Goal: Task Accomplishment & Management: Use online tool/utility

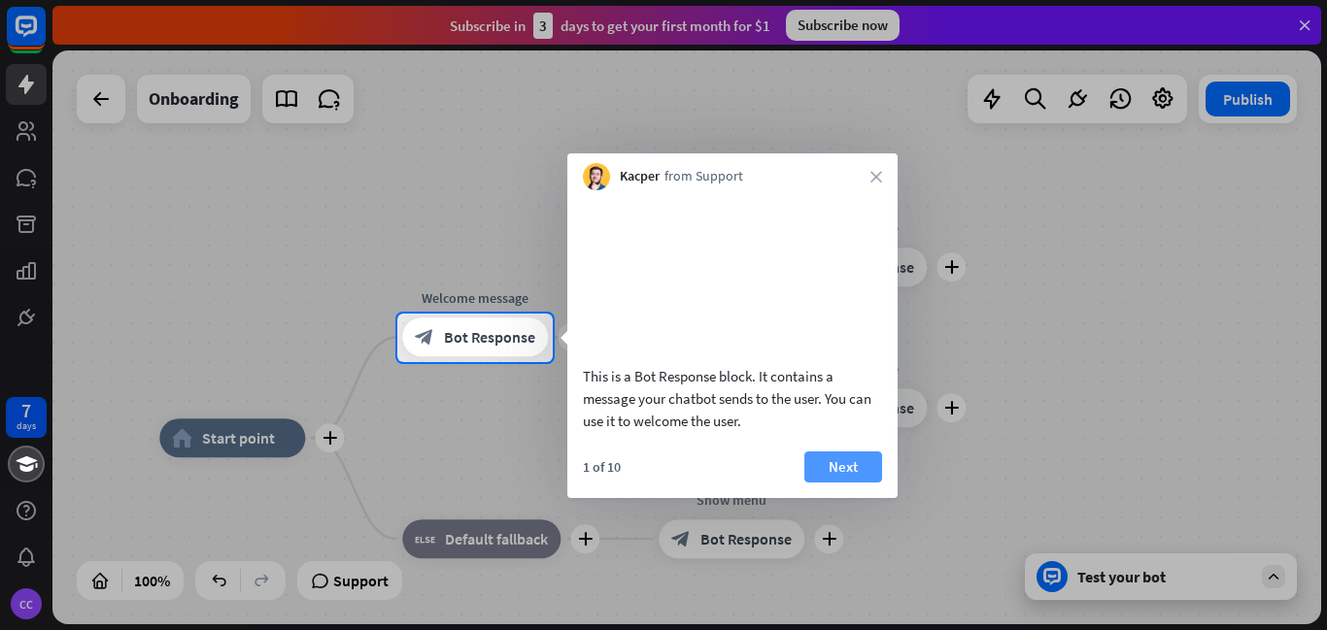
click at [855, 481] on button "Next" at bounding box center [843, 467] width 78 height 31
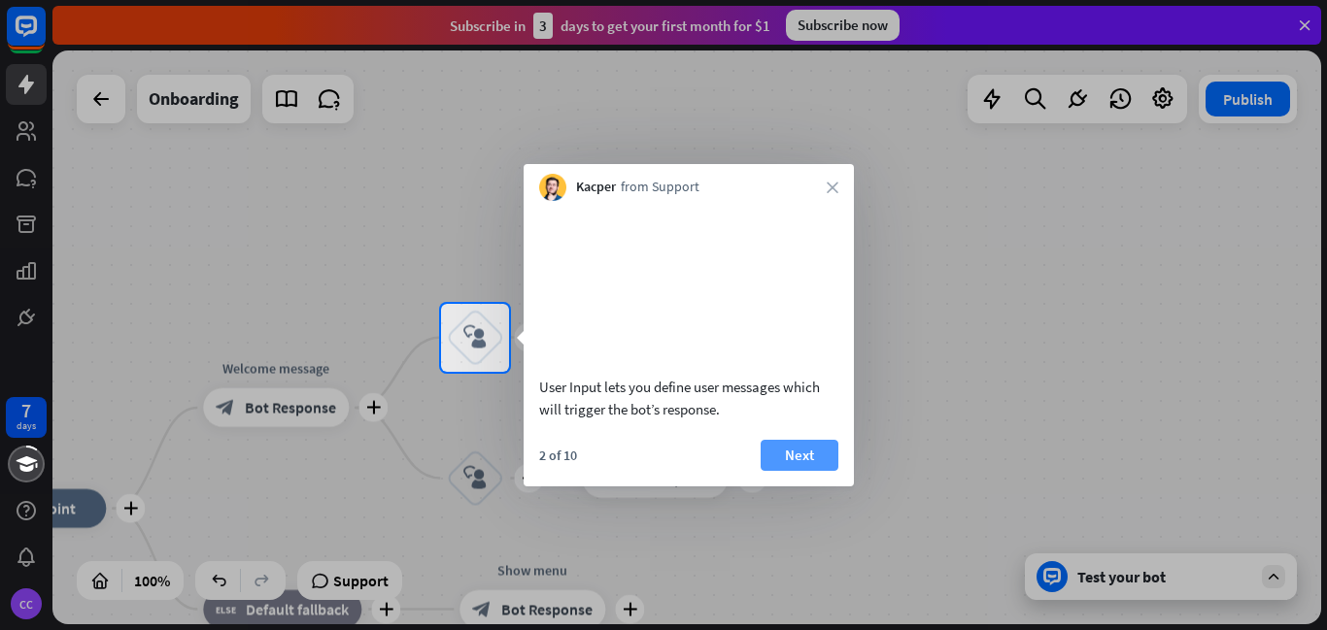
click at [812, 466] on button "Next" at bounding box center [800, 455] width 78 height 31
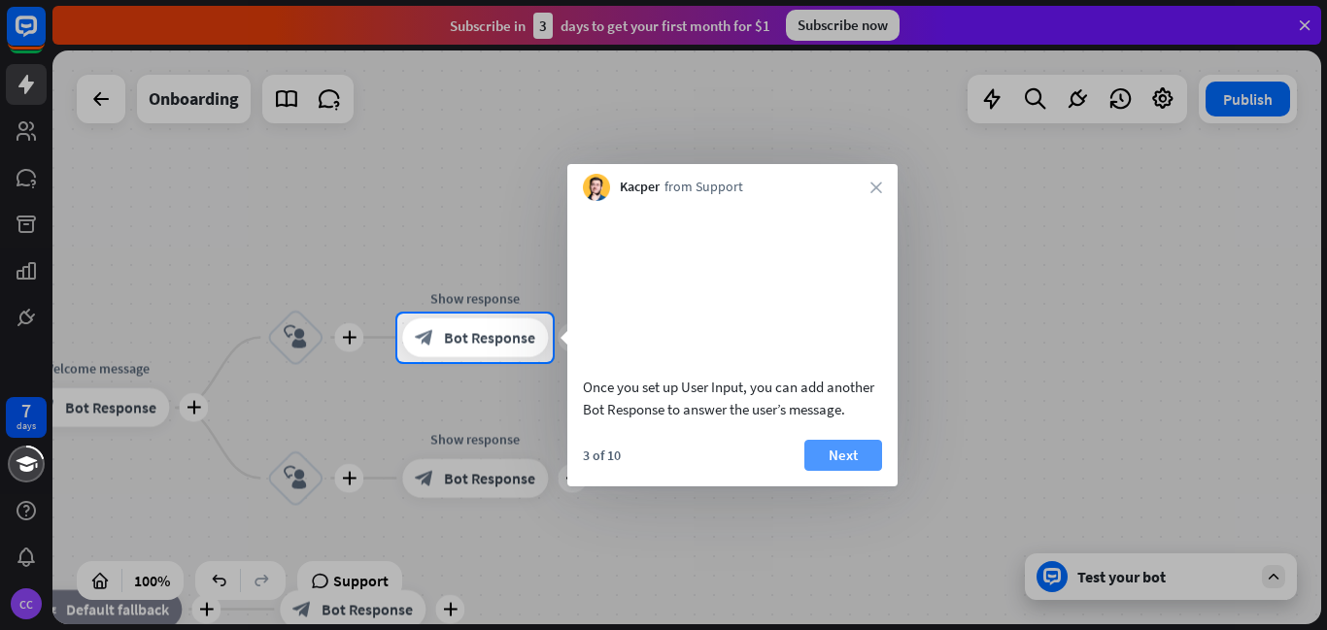
click at [818, 470] on button "Next" at bounding box center [843, 455] width 78 height 31
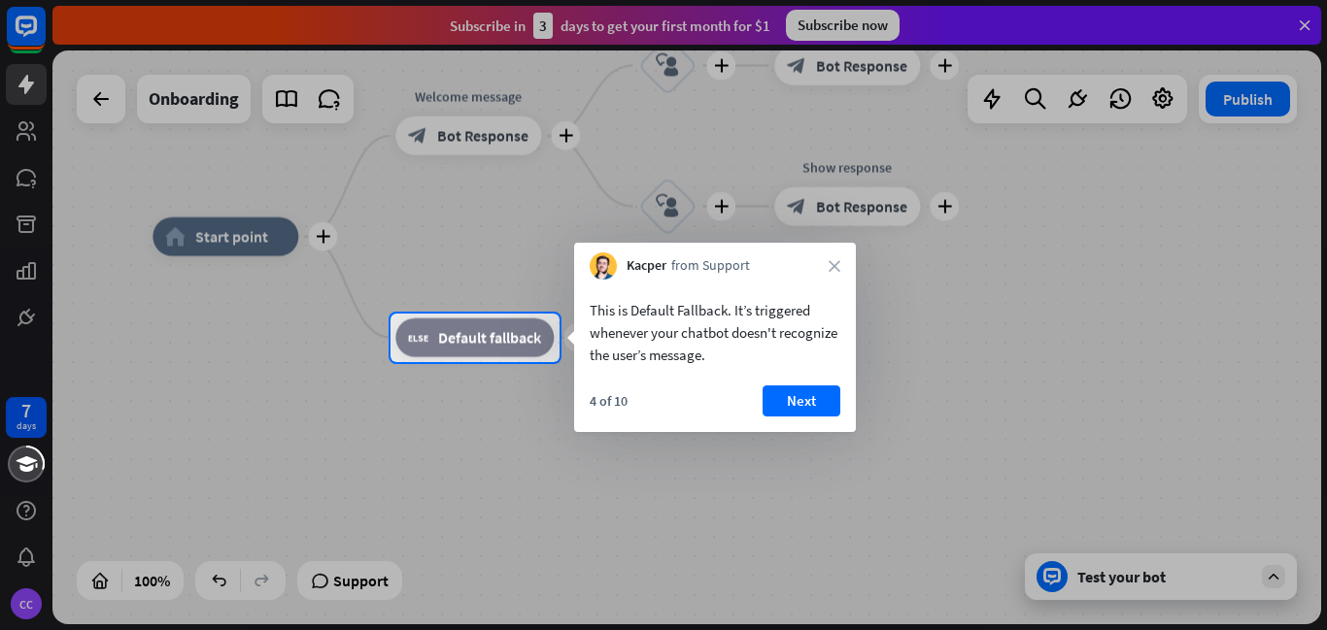
click at [784, 385] on div "This is Default Fallback. It’s triggered whenever your chatbot doesn't recogniz…" at bounding box center [715, 356] width 282 height 152
drag, startPoint x: 797, startPoint y: 398, endPoint x: 826, endPoint y: 400, distance: 28.2
click at [797, 397] on button "Next" at bounding box center [801, 401] width 78 height 31
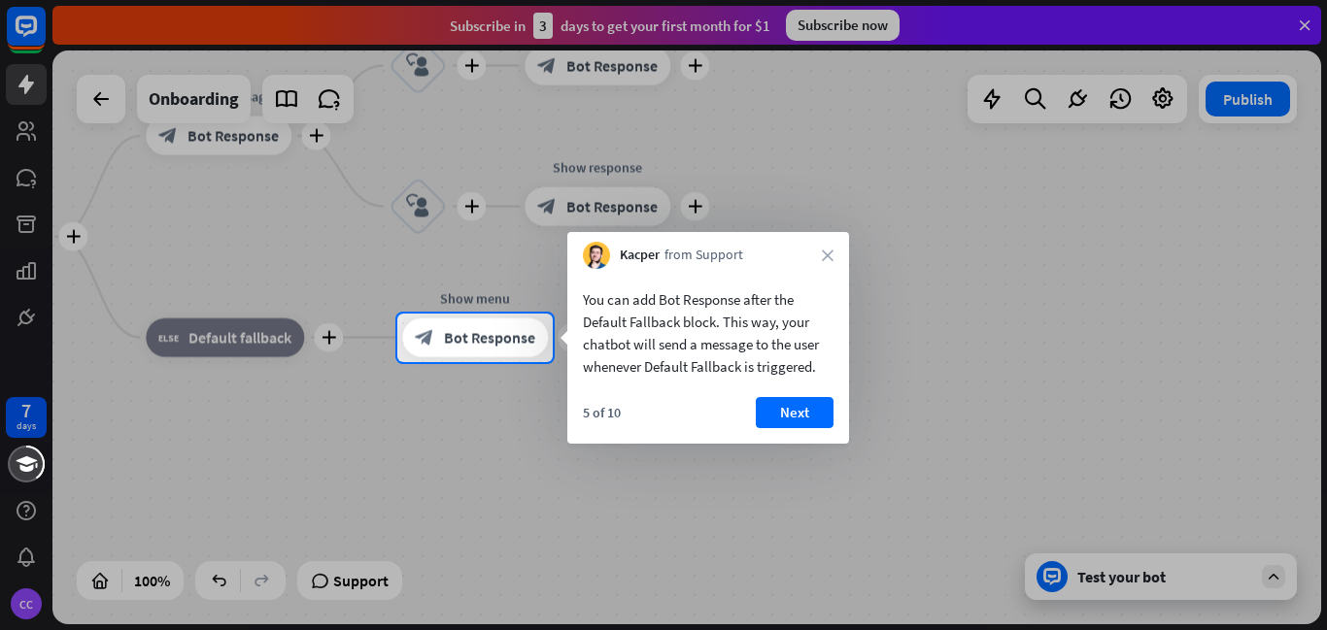
click at [786, 405] on button "Next" at bounding box center [795, 412] width 78 height 31
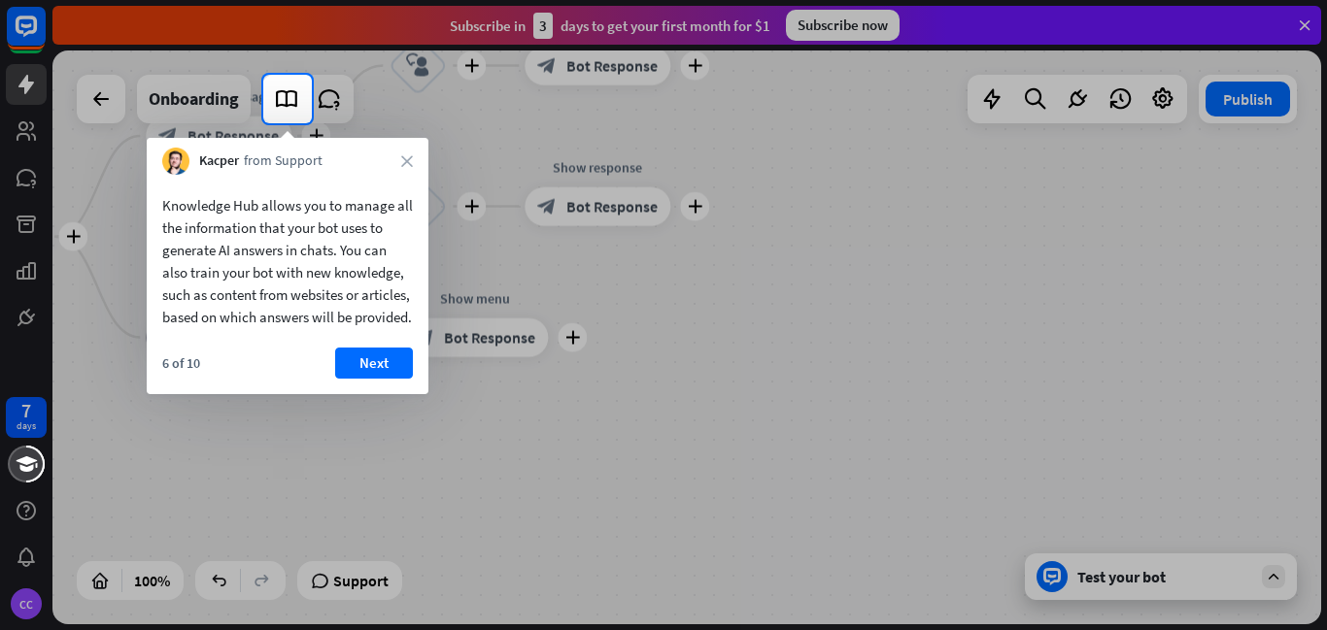
click at [387, 379] on button "Next" at bounding box center [374, 363] width 78 height 31
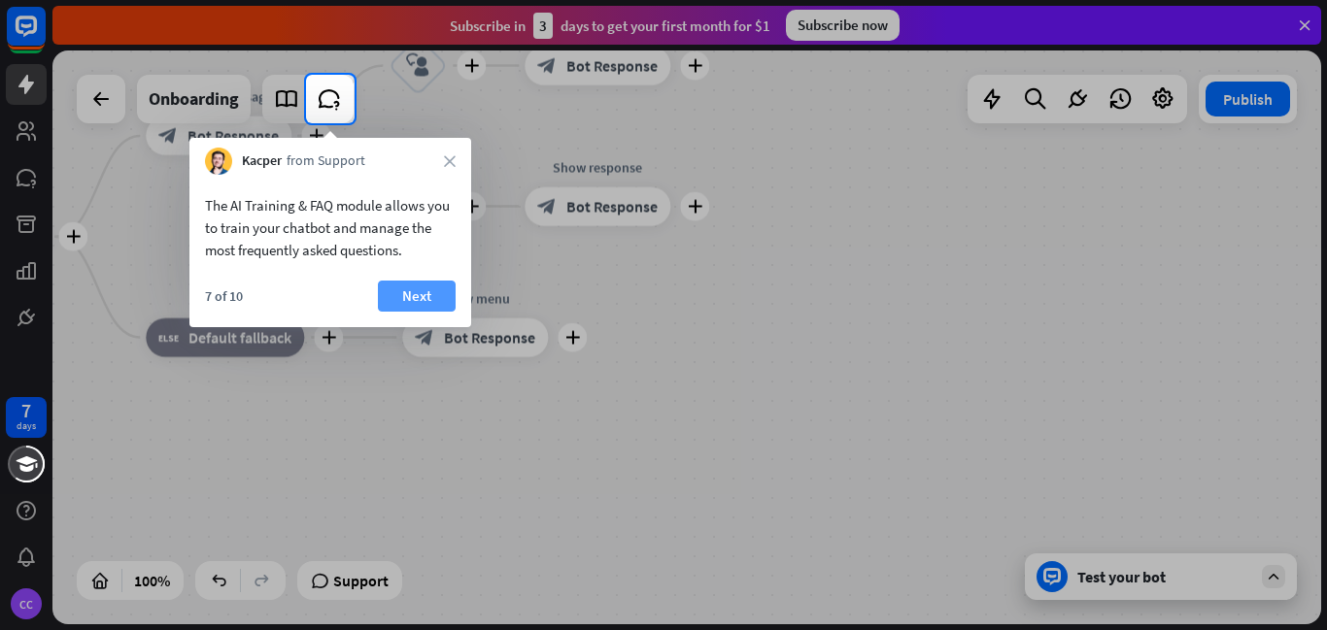
click at [405, 285] on button "Next" at bounding box center [417, 296] width 78 height 31
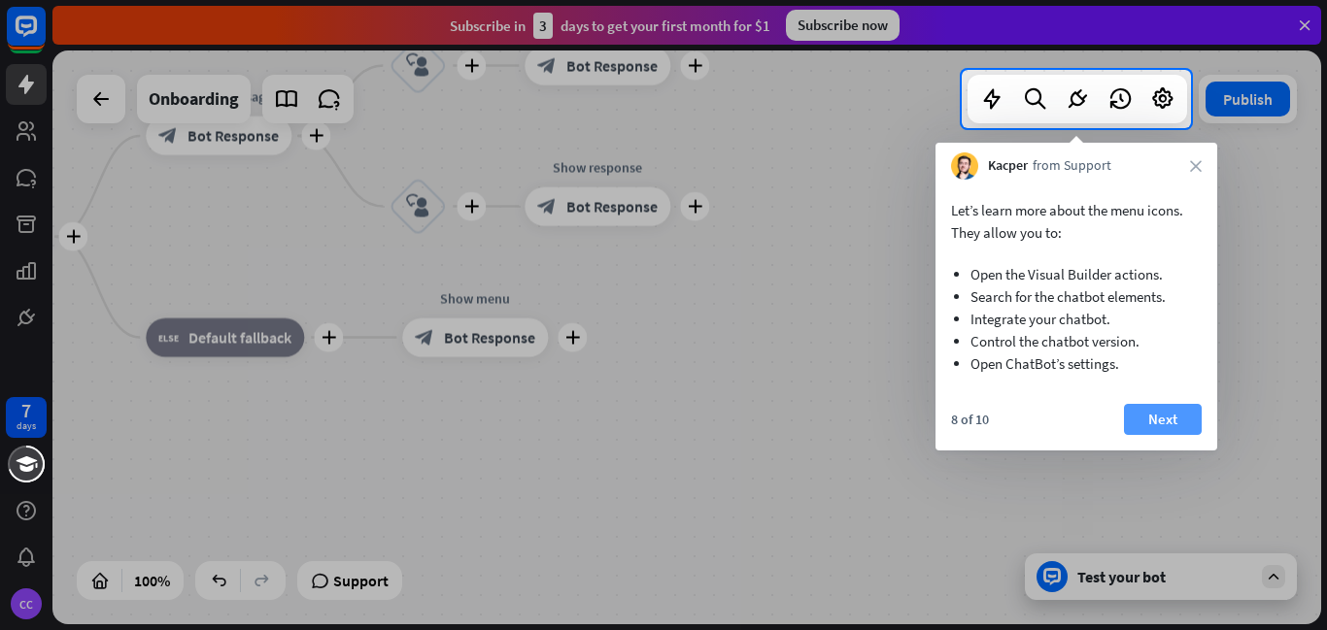
click at [1183, 416] on button "Next" at bounding box center [1163, 419] width 78 height 31
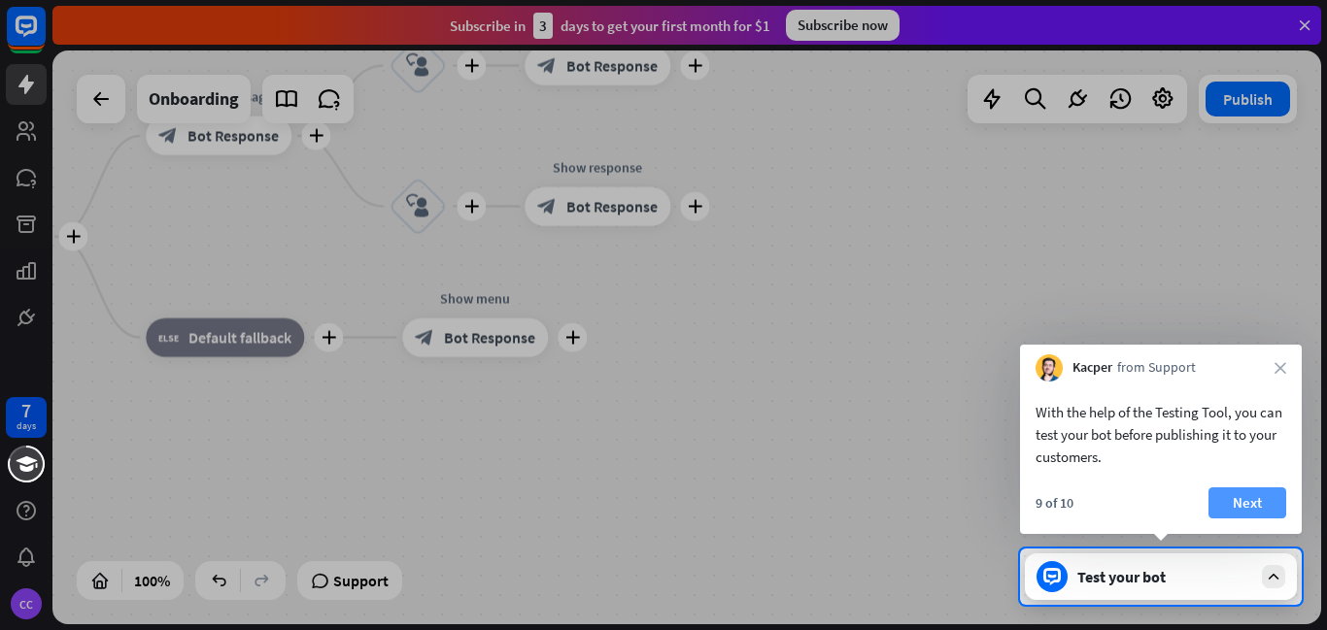
click at [1253, 498] on button "Next" at bounding box center [1247, 503] width 78 height 31
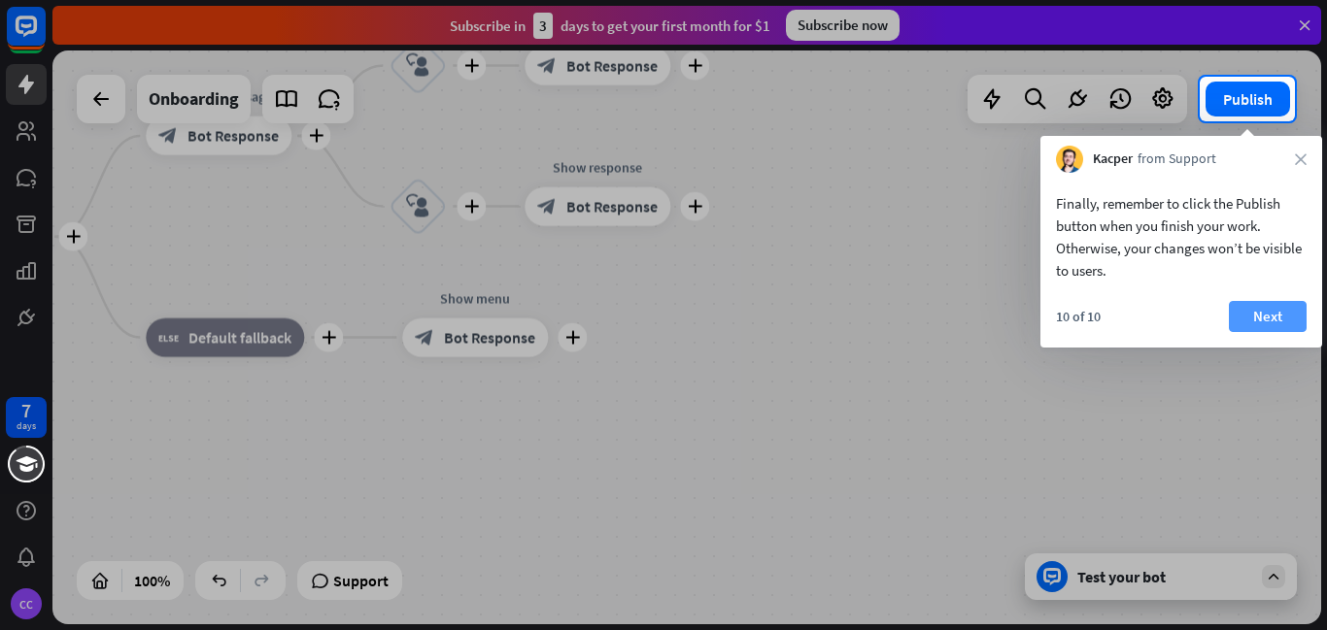
click at [1279, 317] on button "Next" at bounding box center [1268, 316] width 78 height 31
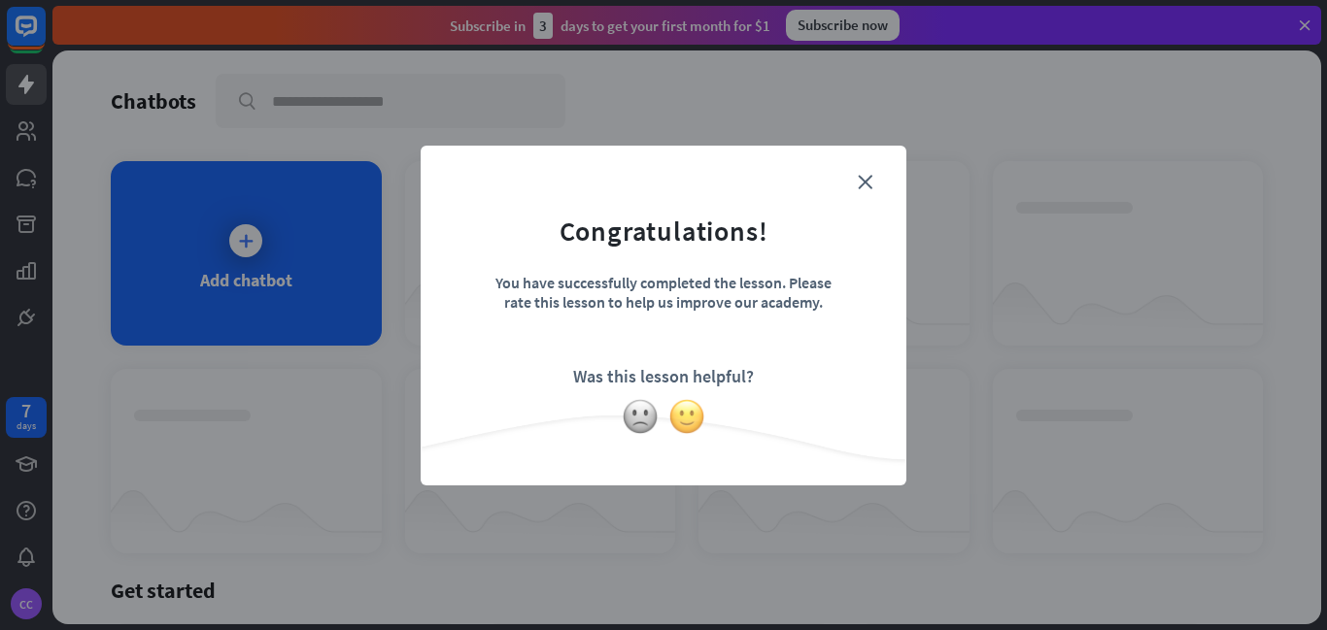
click at [679, 418] on img at bounding box center [686, 416] width 37 height 37
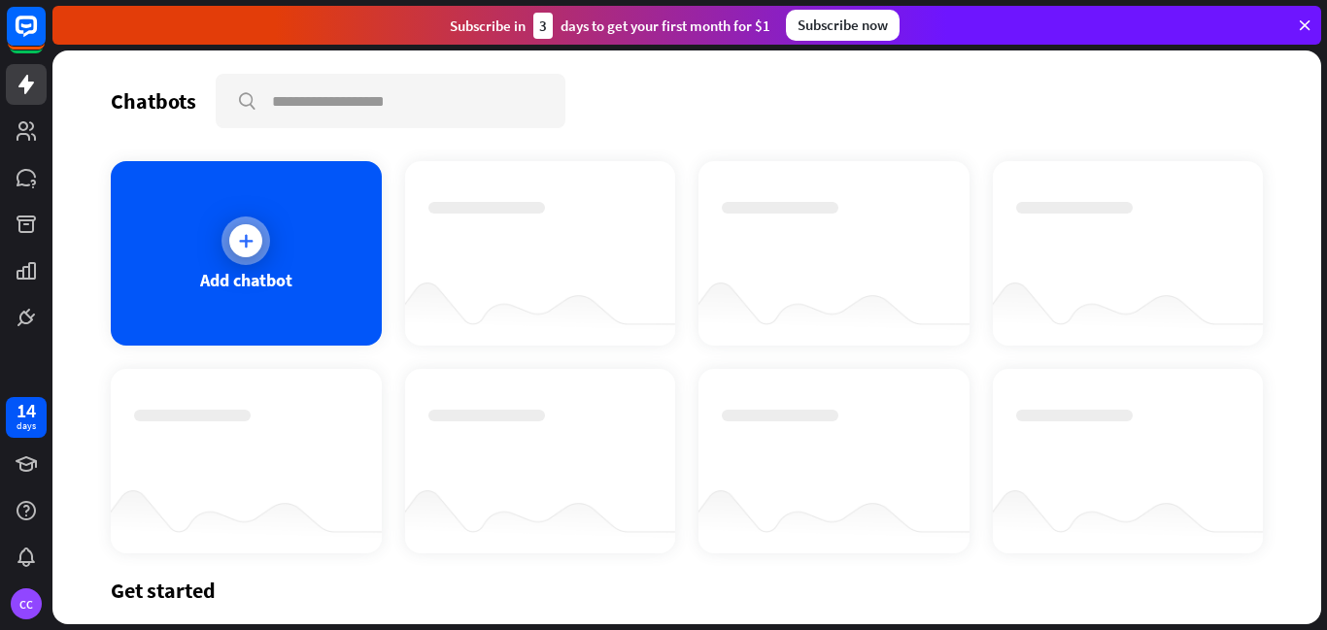
click at [237, 233] on icon at bounding box center [245, 240] width 19 height 19
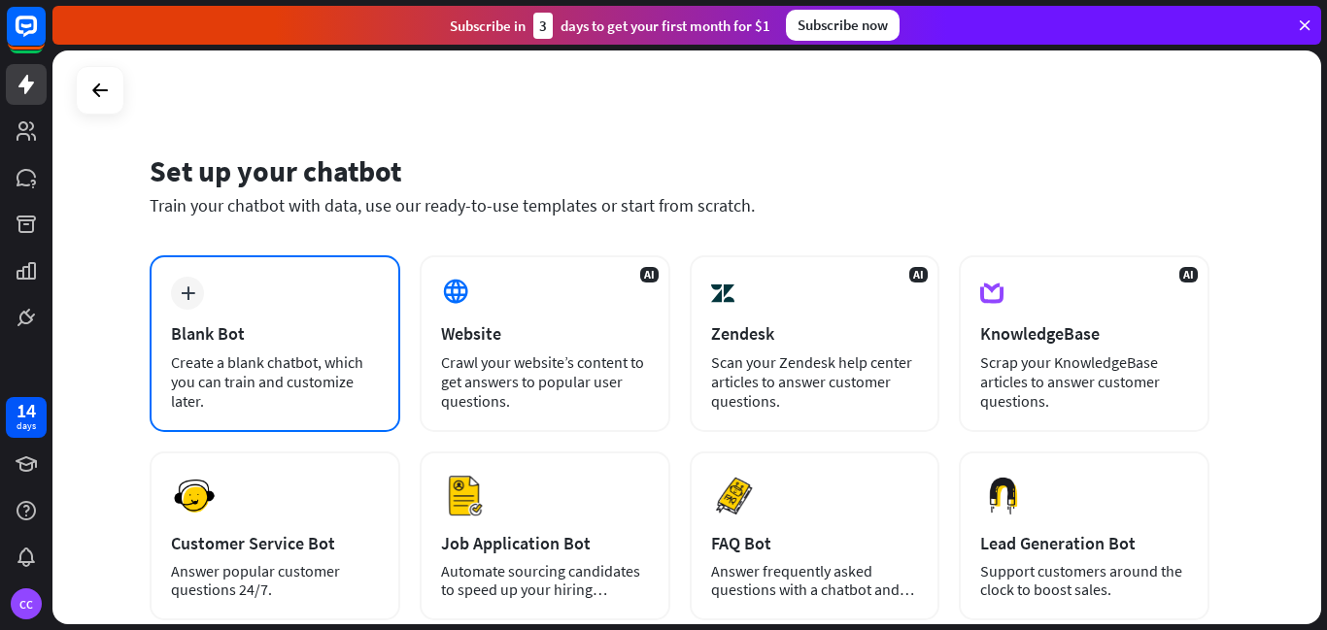
click at [251, 320] on div "plus Blank Bot Create a blank chatbot, which you can train and customize later." at bounding box center [275, 343] width 251 height 177
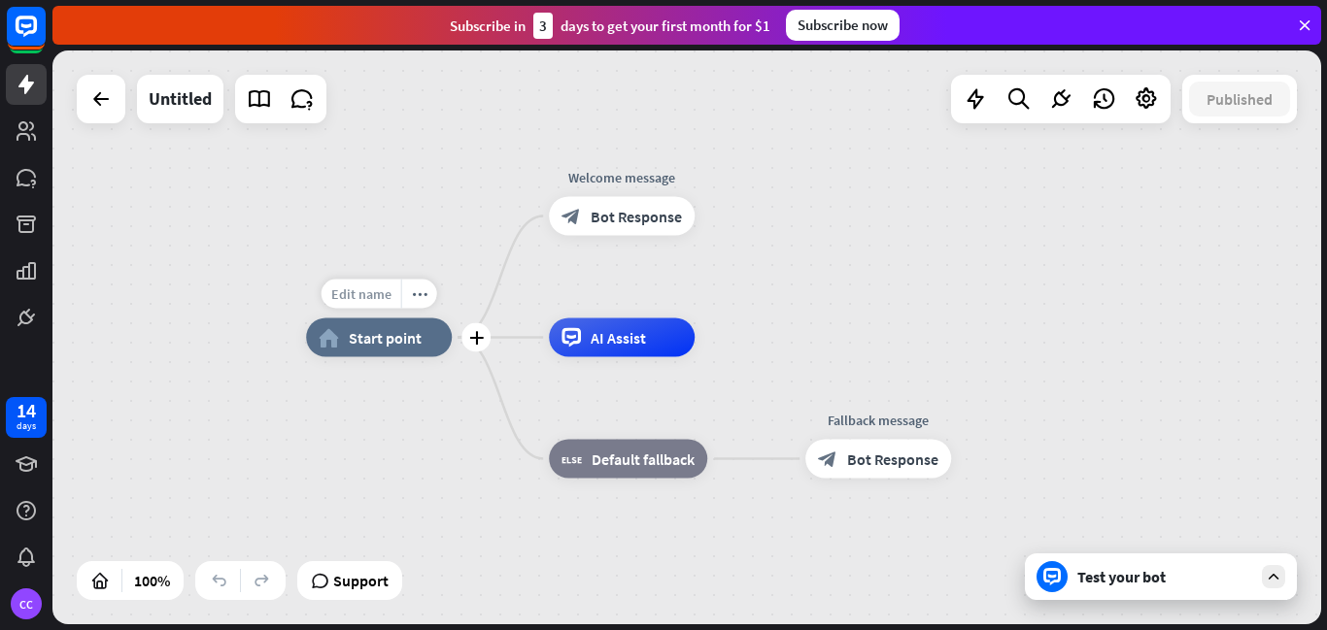
click at [374, 293] on span "Edit name" at bounding box center [361, 294] width 60 height 17
type input "*****"
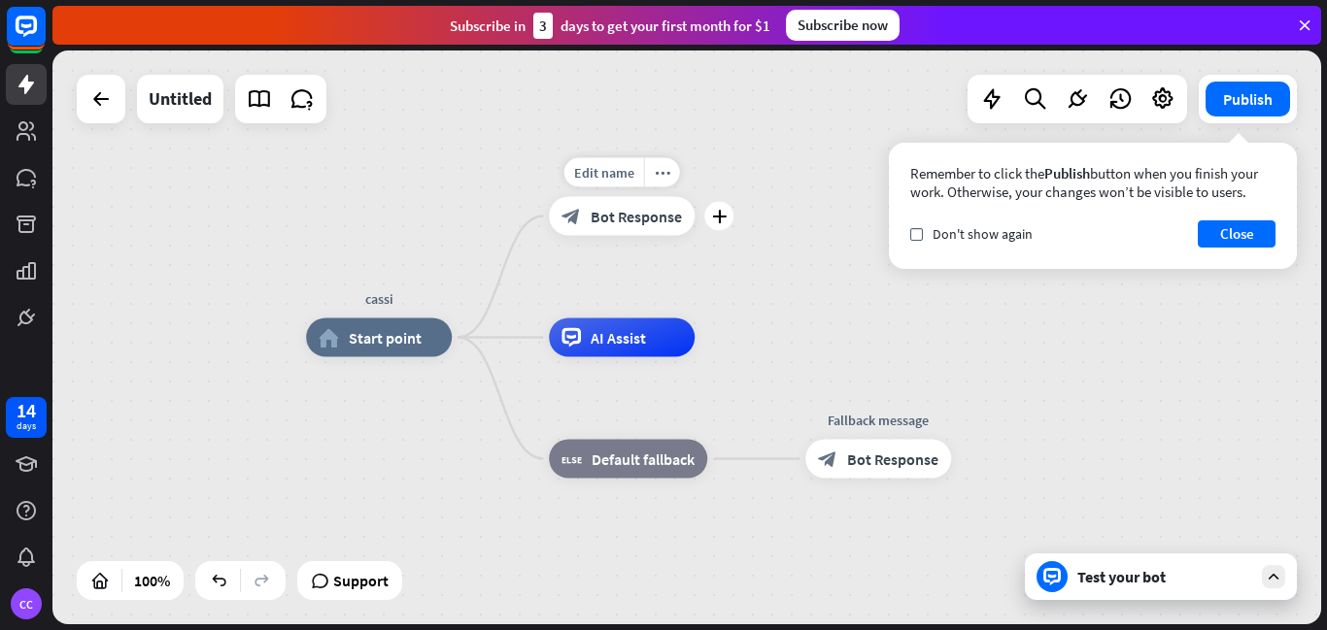
click at [638, 215] on span "Bot Response" at bounding box center [636, 216] width 91 height 19
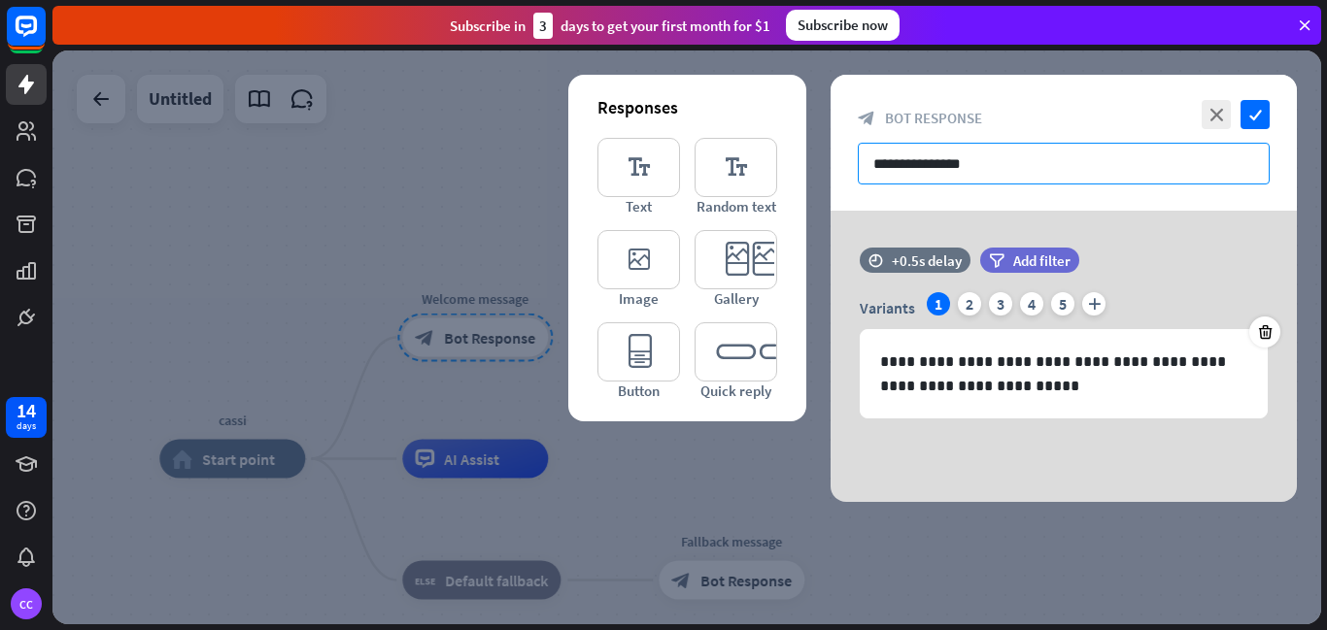
paste input "**********"
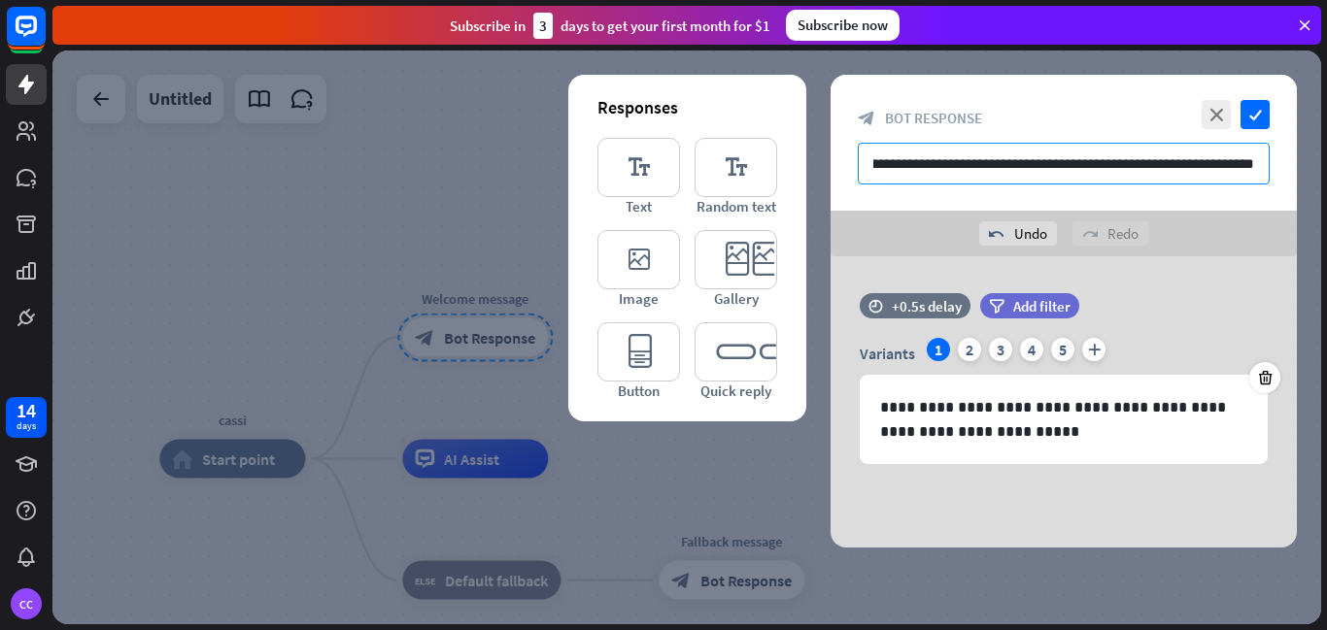
scroll to position [0, 406]
drag, startPoint x: 875, startPoint y: 163, endPoint x: 1287, endPoint y: 153, distance: 412.0
click at [1287, 153] on div "**********" at bounding box center [1063, 143] width 466 height 136
type input "**********"
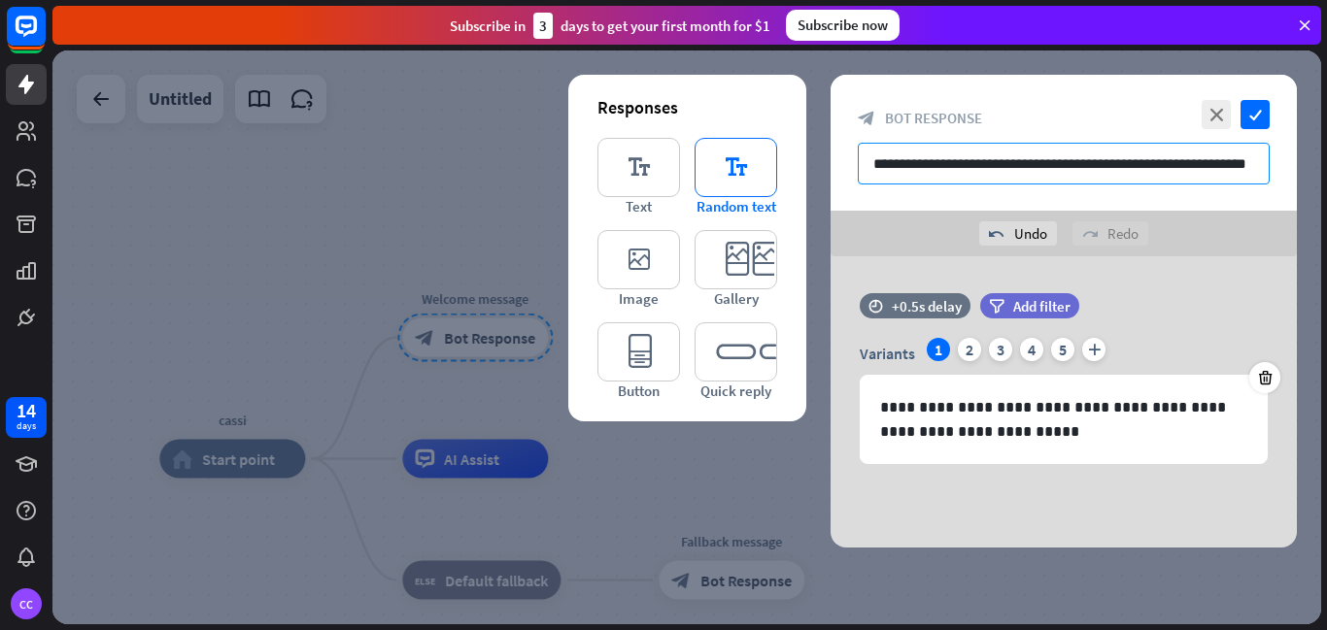
drag, startPoint x: 1256, startPoint y: 162, endPoint x: 724, endPoint y: 184, distance: 532.7
click at [830, 184] on div "**********" at bounding box center [1063, 311] width 466 height 473
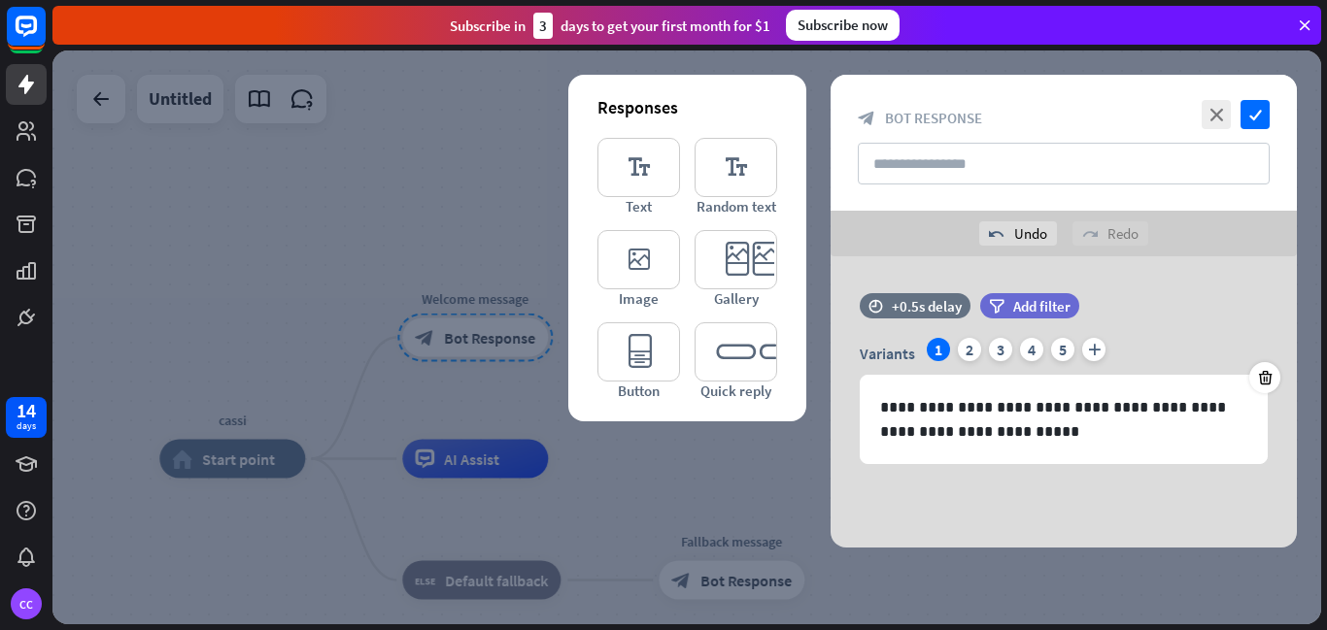
click at [284, 163] on div at bounding box center [686, 338] width 1269 height 574
